Goal: Task Accomplishment & Management: Manage account settings

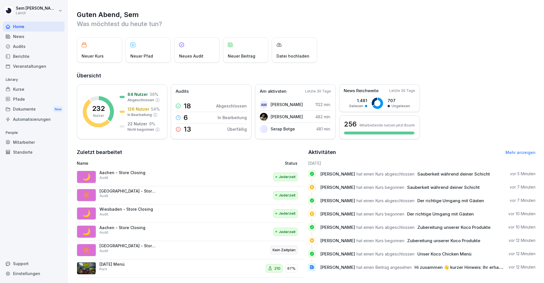
click at [34, 140] on div "Mitarbeiter" at bounding box center [34, 142] width 62 height 10
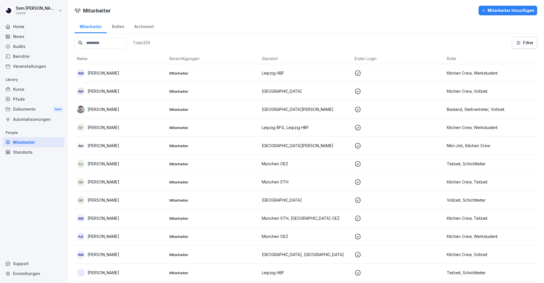
click at [112, 39] on input at bounding box center [100, 42] width 52 height 11
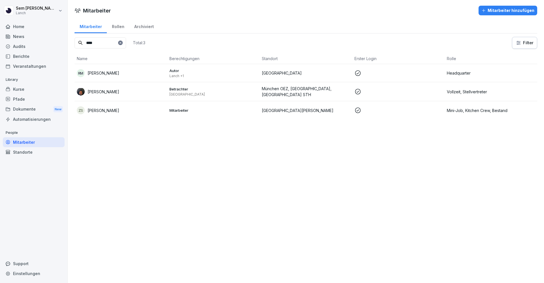
type input "****"
click at [112, 89] on div "[PERSON_NAME]" at bounding box center [121, 91] width 88 height 8
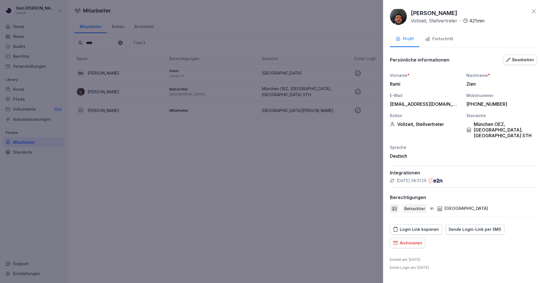
click at [506, 59] on button "Bearbeiten" at bounding box center [520, 60] width 34 height 10
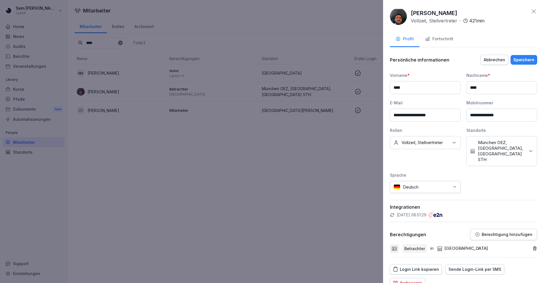
click at [510, 147] on p "München OEZ, [GEOGRAPHIC_DATA], [GEOGRAPHIC_DATA] STH" at bounding box center [501, 151] width 47 height 23
click at [491, 194] on label "München OEZ" at bounding box center [489, 196] width 28 height 5
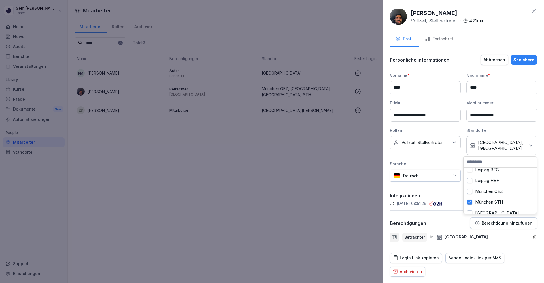
click at [484, 199] on label "München STH" at bounding box center [489, 201] width 28 height 5
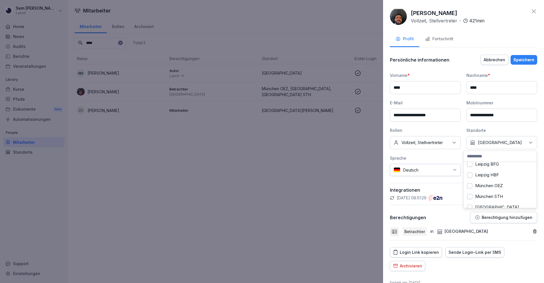
scroll to position [157, 0]
click at [520, 237] on div "Betrachter in [GEOGRAPHIC_DATA]" at bounding box center [463, 231] width 147 height 17
click at [451, 143] on icon at bounding box center [454, 143] width 6 height 6
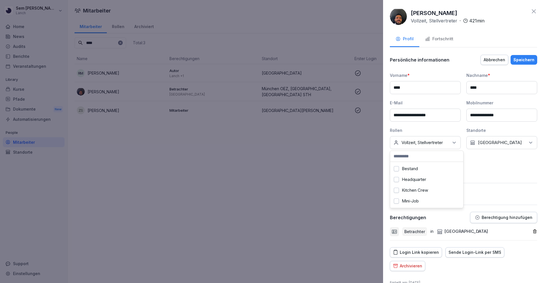
click at [429, 157] on input at bounding box center [426, 156] width 73 height 11
type input "****"
click at [412, 169] on label "Store Manager" at bounding box center [416, 168] width 29 height 5
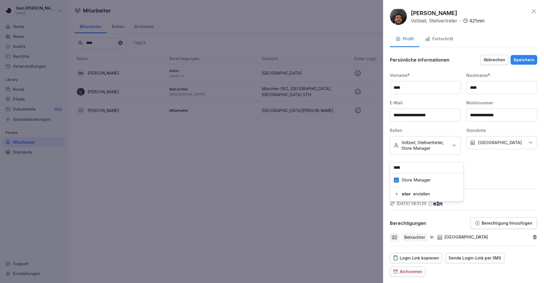
click at [489, 182] on div "**********" at bounding box center [463, 126] width 147 height 109
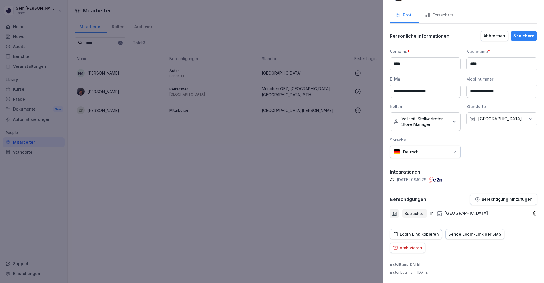
scroll to position [29, 0]
click at [508, 200] on p "Berechtigung hinzufügen" at bounding box center [506, 199] width 51 height 5
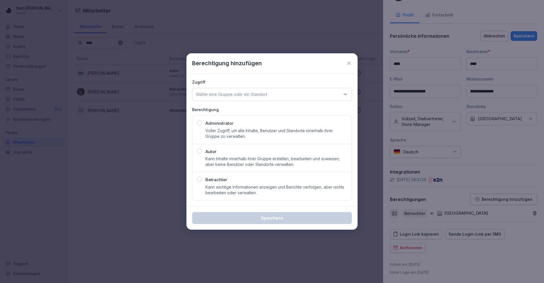
click at [294, 183] on div "Betrachter Kann wichtige Informationen anzeigen und Berichte verfolgen, aber ni…" at bounding box center [276, 185] width 142 height 19
click at [309, 97] on div "Wähle eine Gruppe oder ein Standort" at bounding box center [272, 94] width 160 height 13
type input "**"
click at [291, 133] on div "[GEOGRAPHIC_DATA]" at bounding box center [272, 129] width 156 height 11
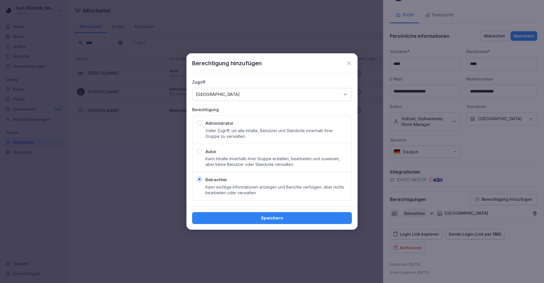
click at [301, 217] on div "Speichern" at bounding box center [272, 218] width 151 height 6
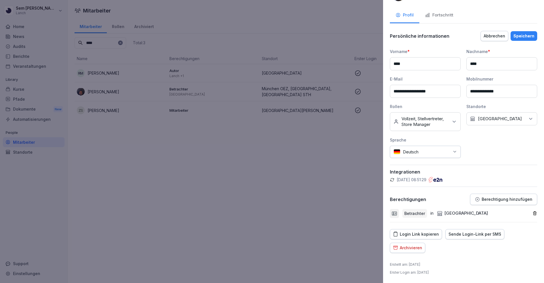
click at [521, 33] on div "Speichern" at bounding box center [523, 36] width 21 height 6
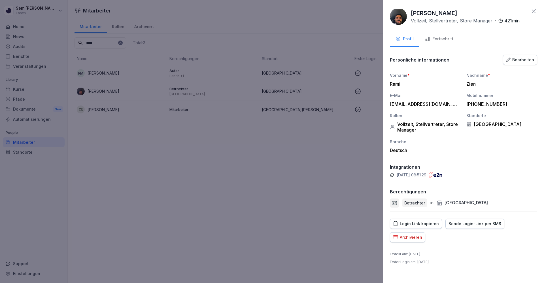
click at [442, 38] on div "Fortschritt" at bounding box center [439, 39] width 28 height 7
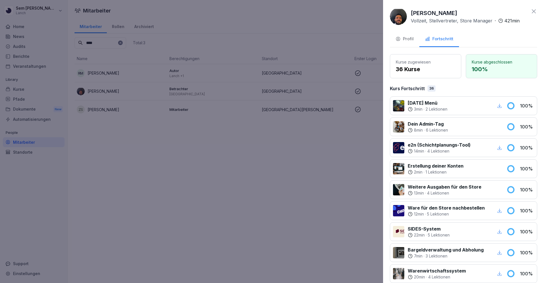
click at [223, 121] on div at bounding box center [272, 141] width 544 height 283
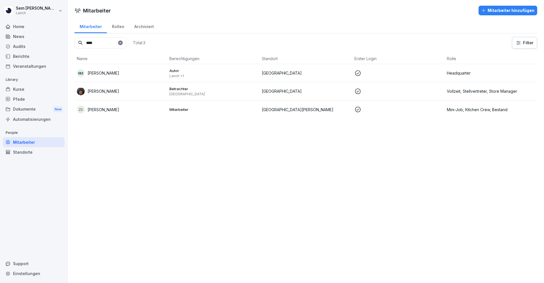
click at [134, 91] on div "[PERSON_NAME]" at bounding box center [121, 91] width 88 height 8
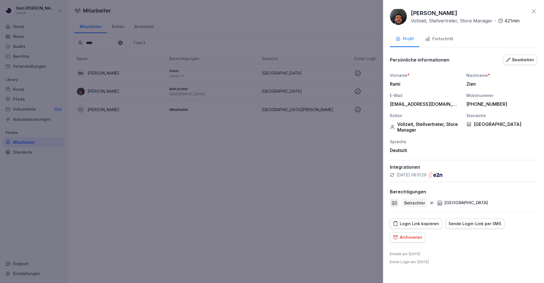
click at [308, 193] on div at bounding box center [272, 141] width 544 height 283
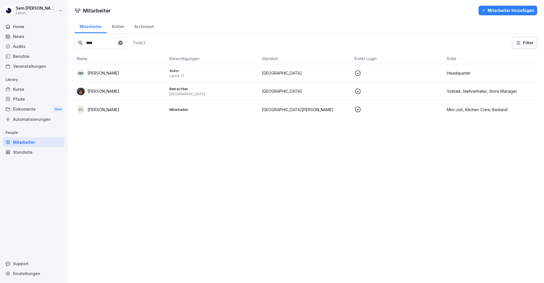
click at [15, 45] on div "Audits" at bounding box center [34, 46] width 62 height 10
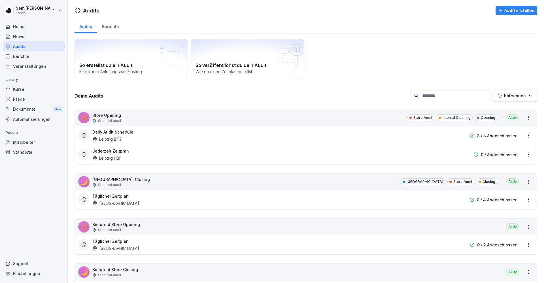
click at [113, 23] on div "Berichte" at bounding box center [110, 26] width 27 height 14
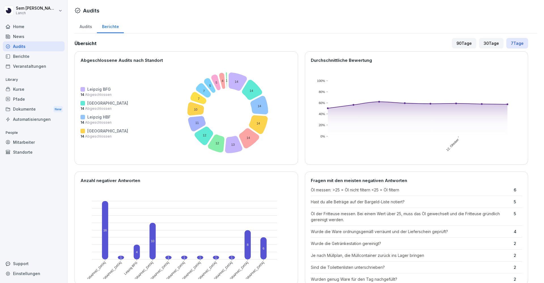
click at [15, 28] on div "Home" at bounding box center [34, 27] width 62 height 10
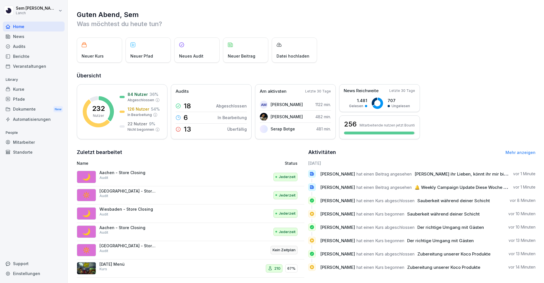
click at [52, 91] on div "Kurse" at bounding box center [34, 89] width 62 height 10
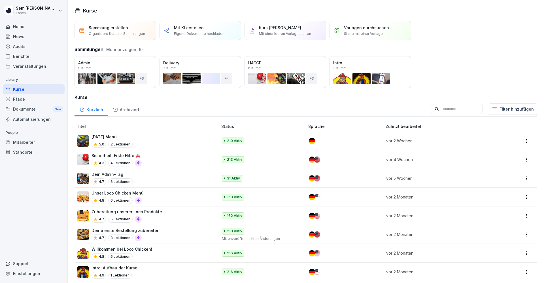
click at [34, 53] on div "Berichte" at bounding box center [34, 56] width 62 height 10
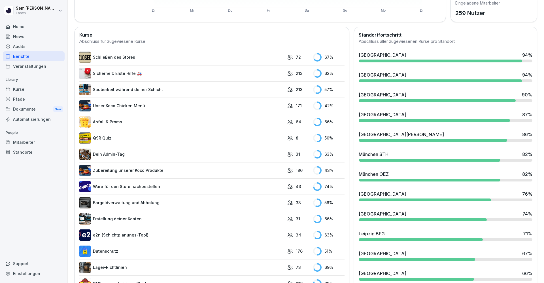
scroll to position [136, 0]
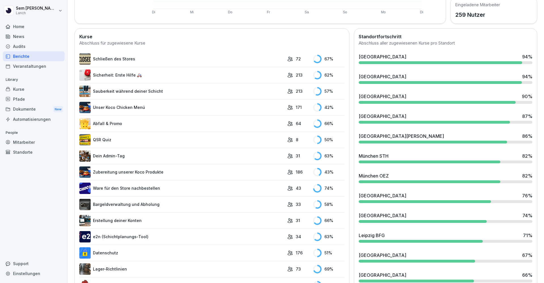
click at [401, 59] on div "[GEOGRAPHIC_DATA] 94 %" at bounding box center [445, 56] width 174 height 7
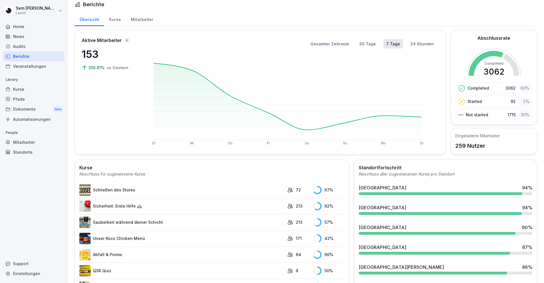
scroll to position [0, 0]
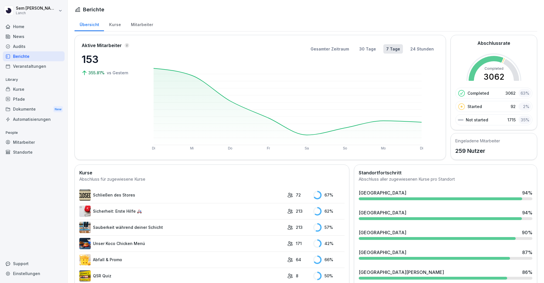
click at [33, 140] on div "Mitarbeiter" at bounding box center [34, 142] width 62 height 10
click at [19, 142] on div "Mitarbeiter" at bounding box center [34, 142] width 62 height 10
click at [48, 188] on div "Home News Audits Berichte Veranstaltungen Library Kurse Pfade Dokumente New Aut…" at bounding box center [34, 149] width 62 height 262
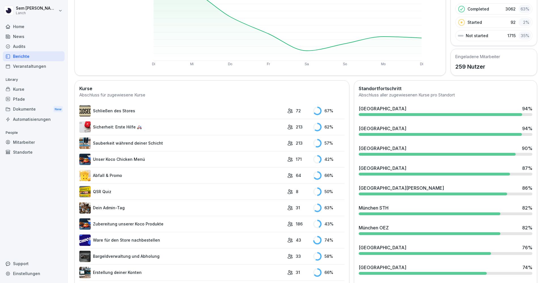
scroll to position [83, 0]
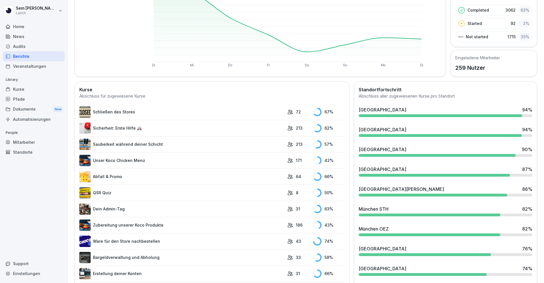
click at [34, 139] on div "Mitarbeiter" at bounding box center [34, 142] width 62 height 10
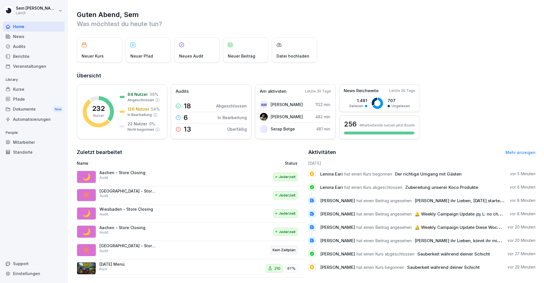
click at [29, 139] on div "Mitarbeiter" at bounding box center [34, 142] width 62 height 10
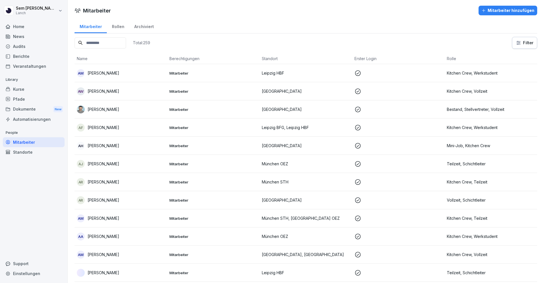
click at [126, 45] on input at bounding box center [100, 42] width 52 height 11
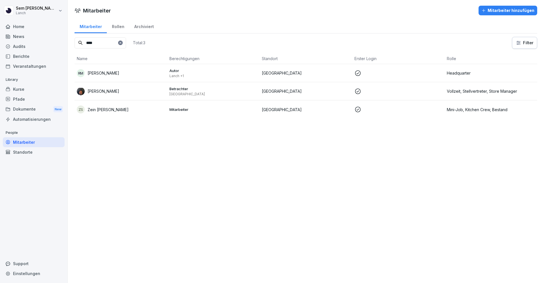
type input "****"
click at [159, 88] on div "[PERSON_NAME]" at bounding box center [121, 91] width 88 height 8
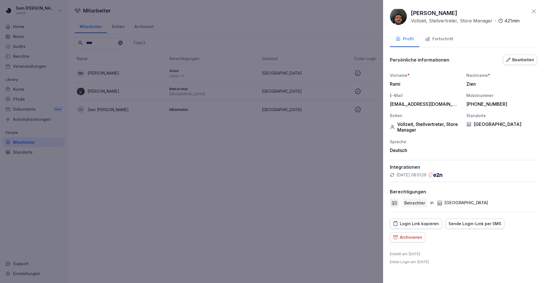
click at [521, 61] on div "Bearbeiten" at bounding box center [520, 60] width 28 height 6
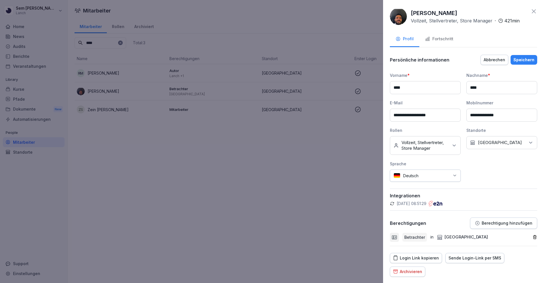
click at [489, 225] on p "Berechtigung hinzufügen" at bounding box center [506, 223] width 51 height 5
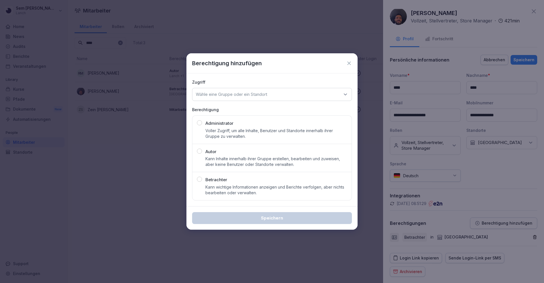
click at [293, 161] on p "Kann Inhalte innerhalb ihrer Gruppe erstellen, bearbeiten und zuweisen, aber ke…" at bounding box center [276, 161] width 142 height 11
click at [248, 94] on p "Wähle eine Gruppe oder ein Standort" at bounding box center [231, 94] width 71 height 6
type input "**"
click at [243, 124] on div "[GEOGRAPHIC_DATA]" at bounding box center [272, 129] width 156 height 11
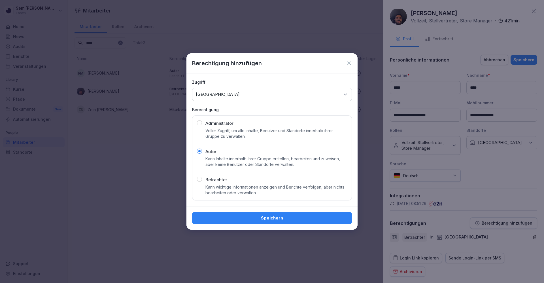
click at [252, 215] on div "Speichern" at bounding box center [272, 218] width 151 height 6
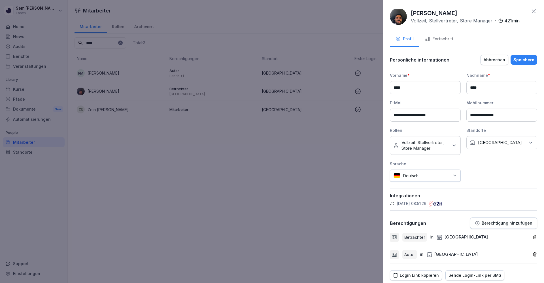
scroll to position [47, 0]
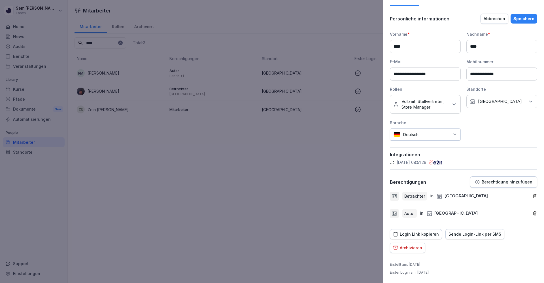
click at [518, 16] on div "Speichern" at bounding box center [523, 19] width 21 height 6
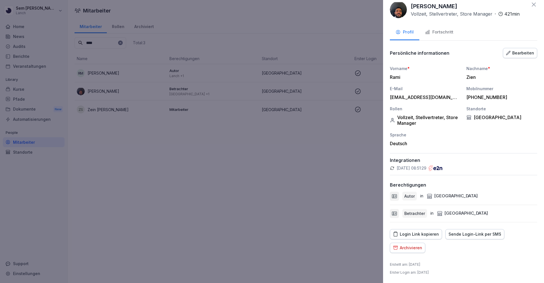
scroll to position [7, 0]
click at [423, 230] on button "Login Link kopieren" at bounding box center [416, 234] width 52 height 10
click at [26, 159] on div at bounding box center [272, 141] width 544 height 283
